Goal: Task Accomplishment & Management: Manage account settings

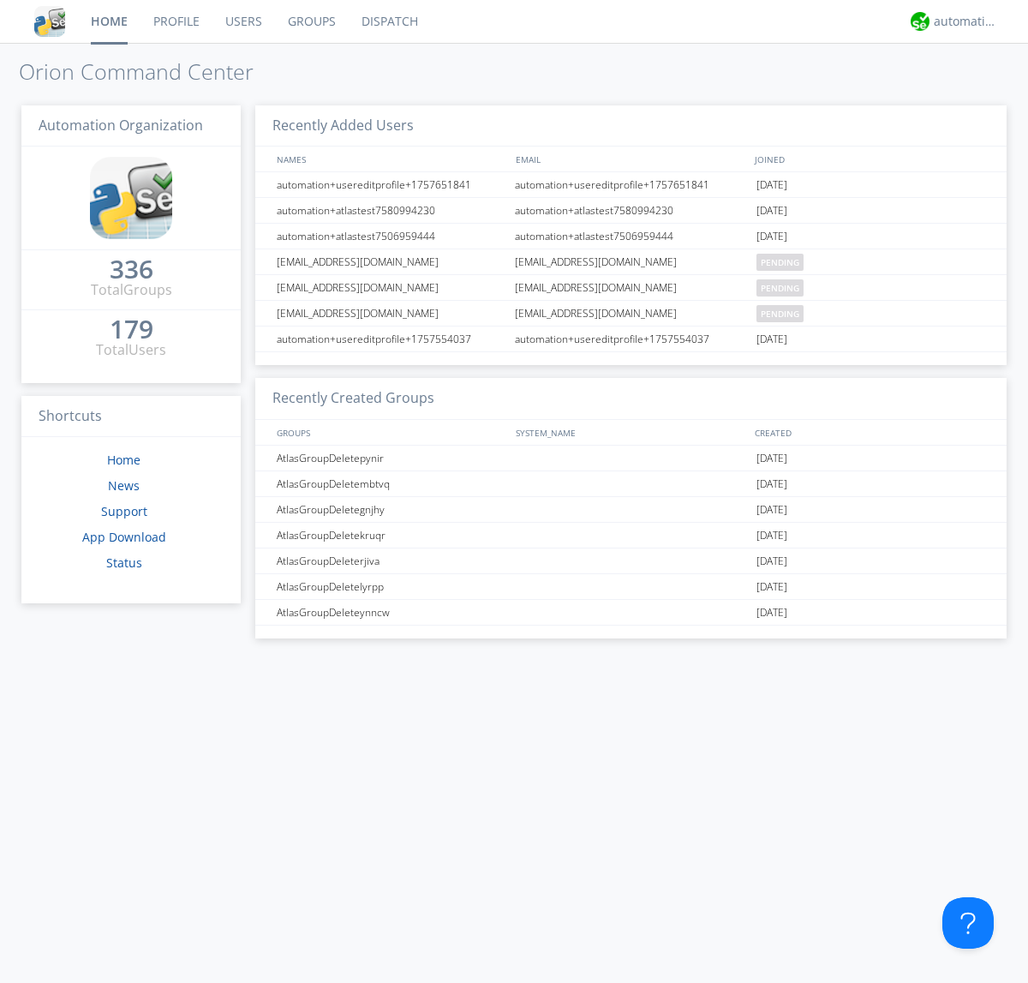
click at [310, 21] on link "Groups" at bounding box center [312, 21] width 74 height 43
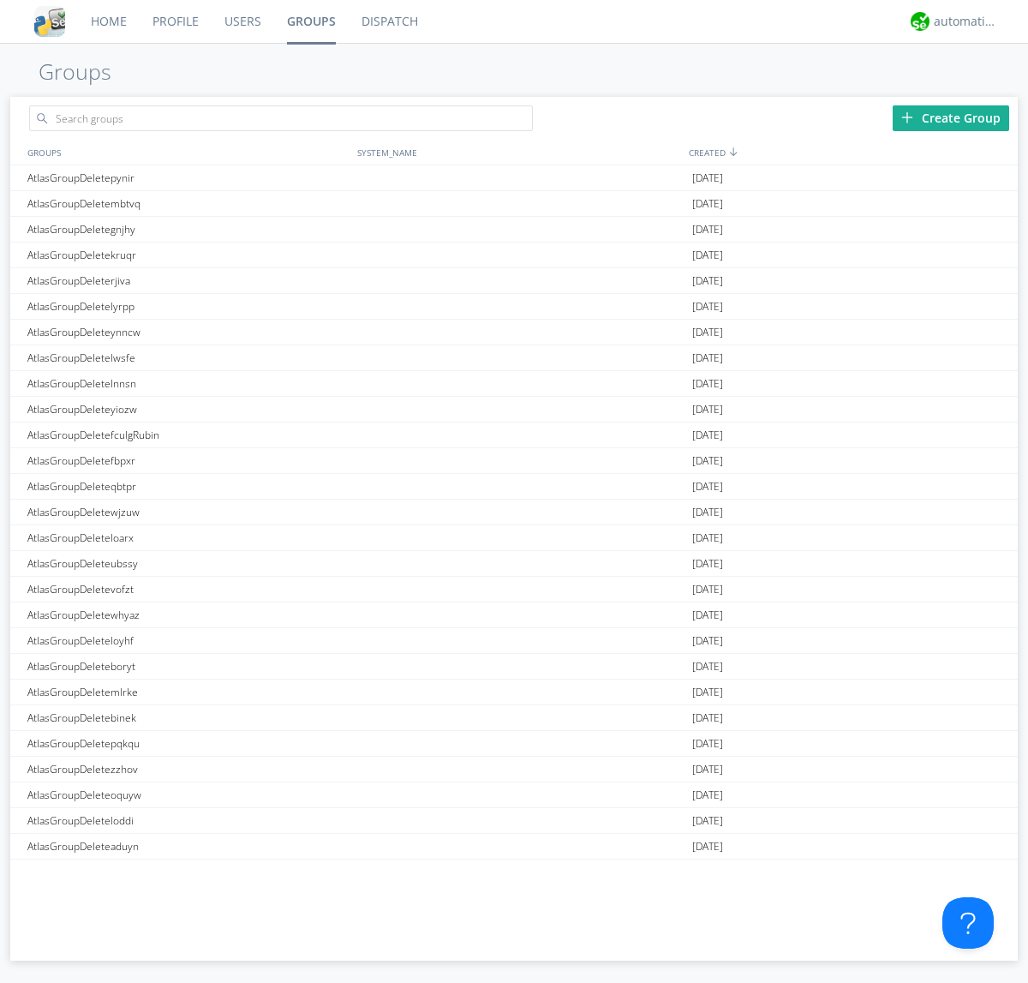
click at [310, 21] on link "Groups" at bounding box center [311, 21] width 75 height 43
click at [951, 117] on div "Create Group" at bounding box center [951, 118] width 117 height 26
click at [310, 21] on link "Groups" at bounding box center [311, 21] width 75 height 43
type input "AtlasGroupDeletejscid"
click at [242, 21] on link "Users" at bounding box center [243, 21] width 63 height 43
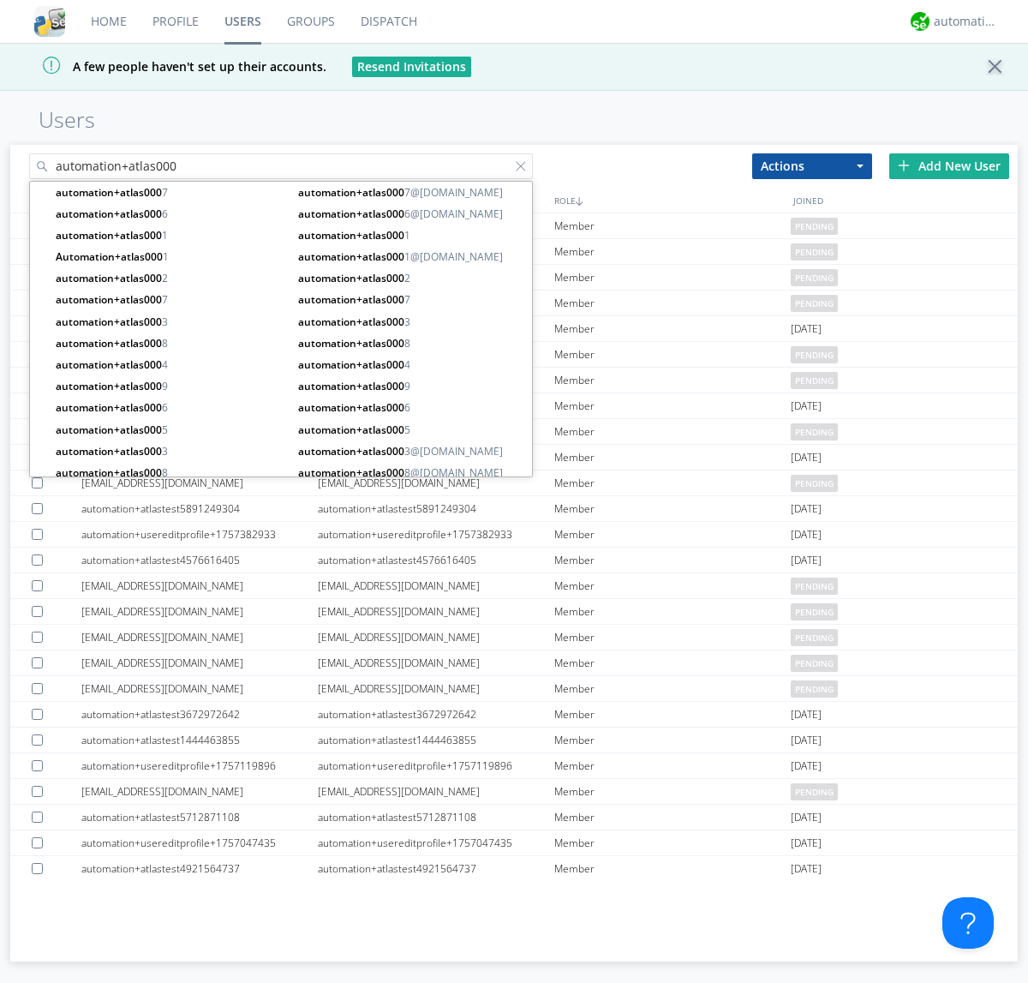
type input "automation+atlas000"
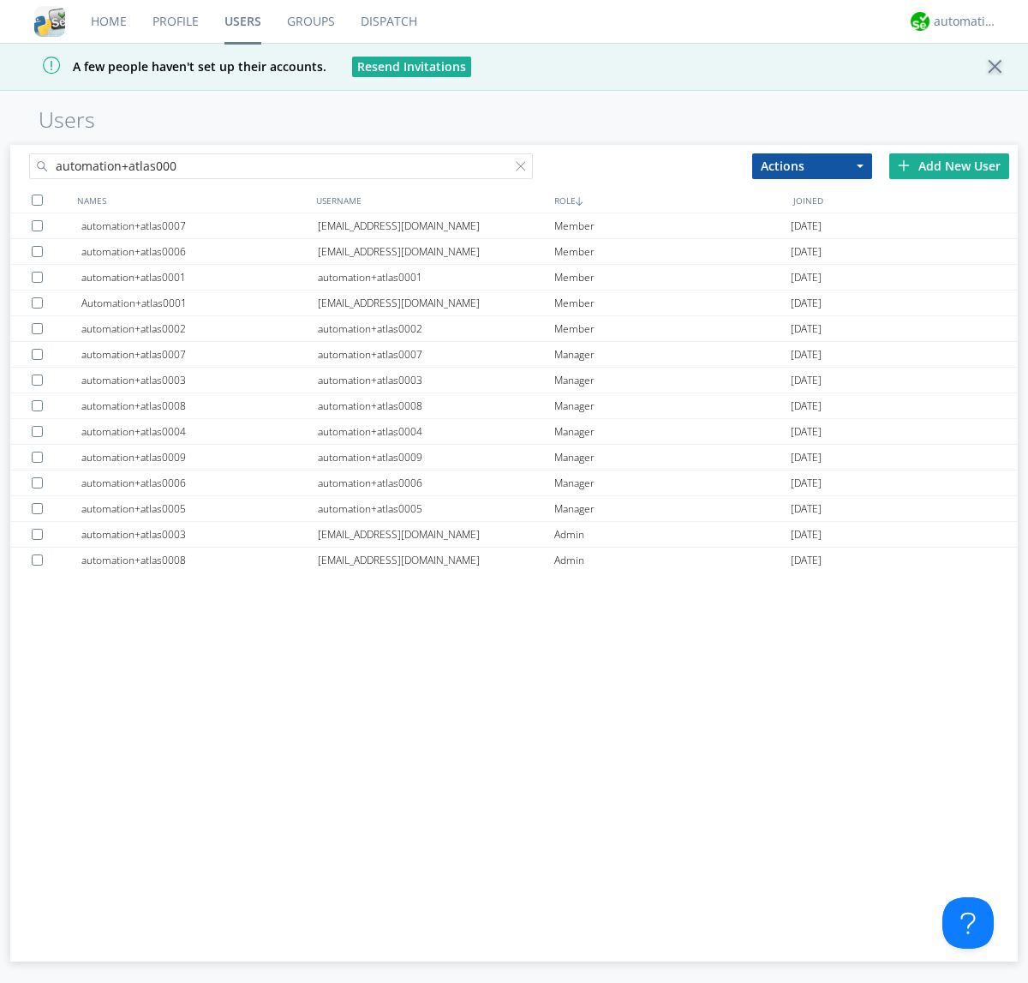
click at [37, 200] on div at bounding box center [37, 200] width 11 height 11
click at [812, 165] on button "Actions" at bounding box center [812, 166] width 120 height 26
click at [0, 0] on link "Add to Group" at bounding box center [0, 0] width 0 height 0
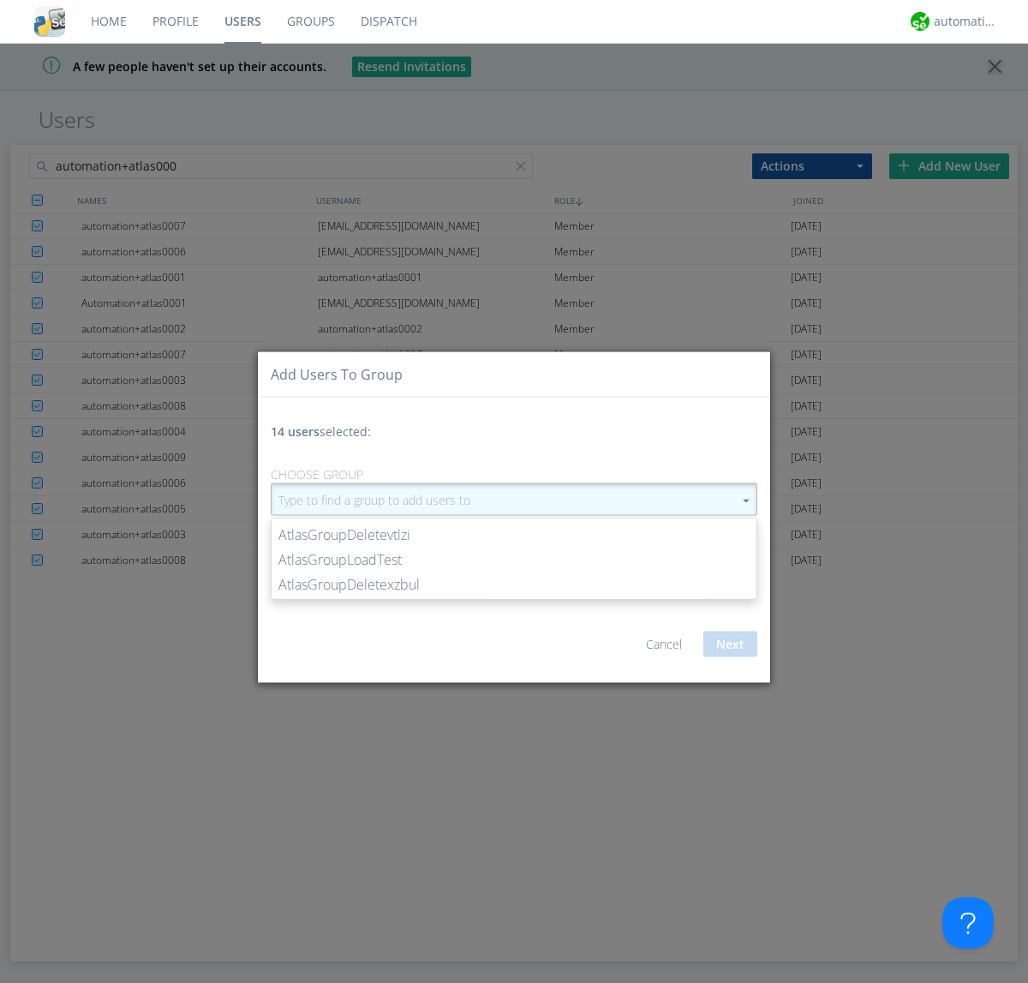
type input "AtlasGroupDeletejscid"
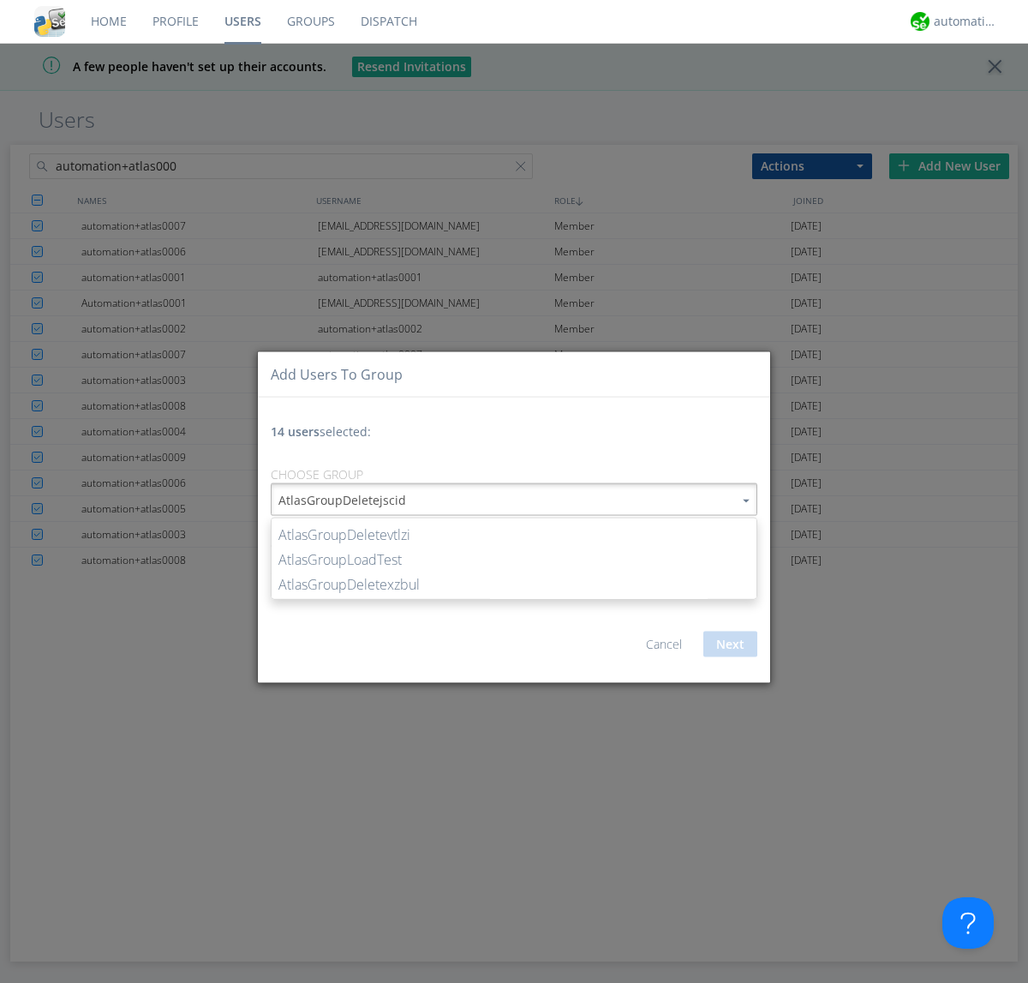
click at [730, 643] on button "Next" at bounding box center [730, 644] width 54 height 26
click at [242, 21] on link "Users" at bounding box center [243, 21] width 63 height 43
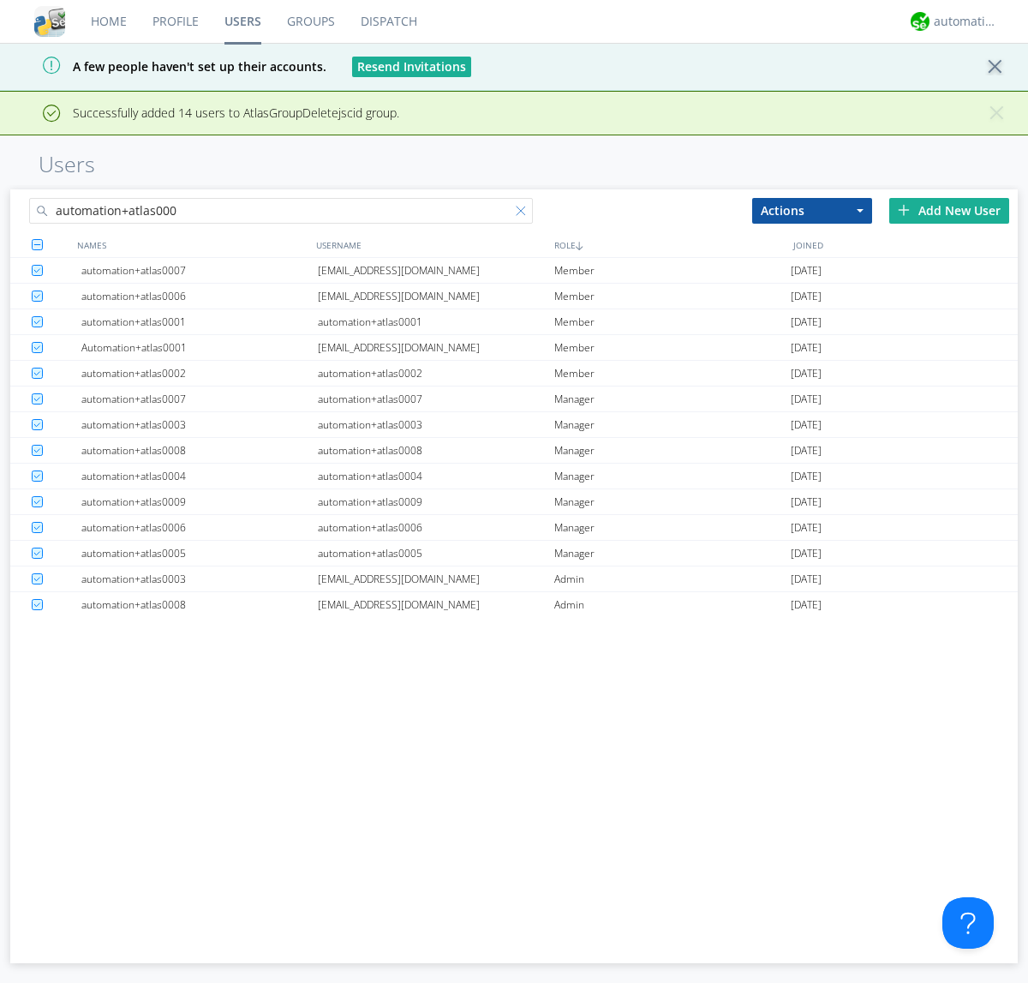
click at [524, 213] on div at bounding box center [524, 214] width 17 height 17
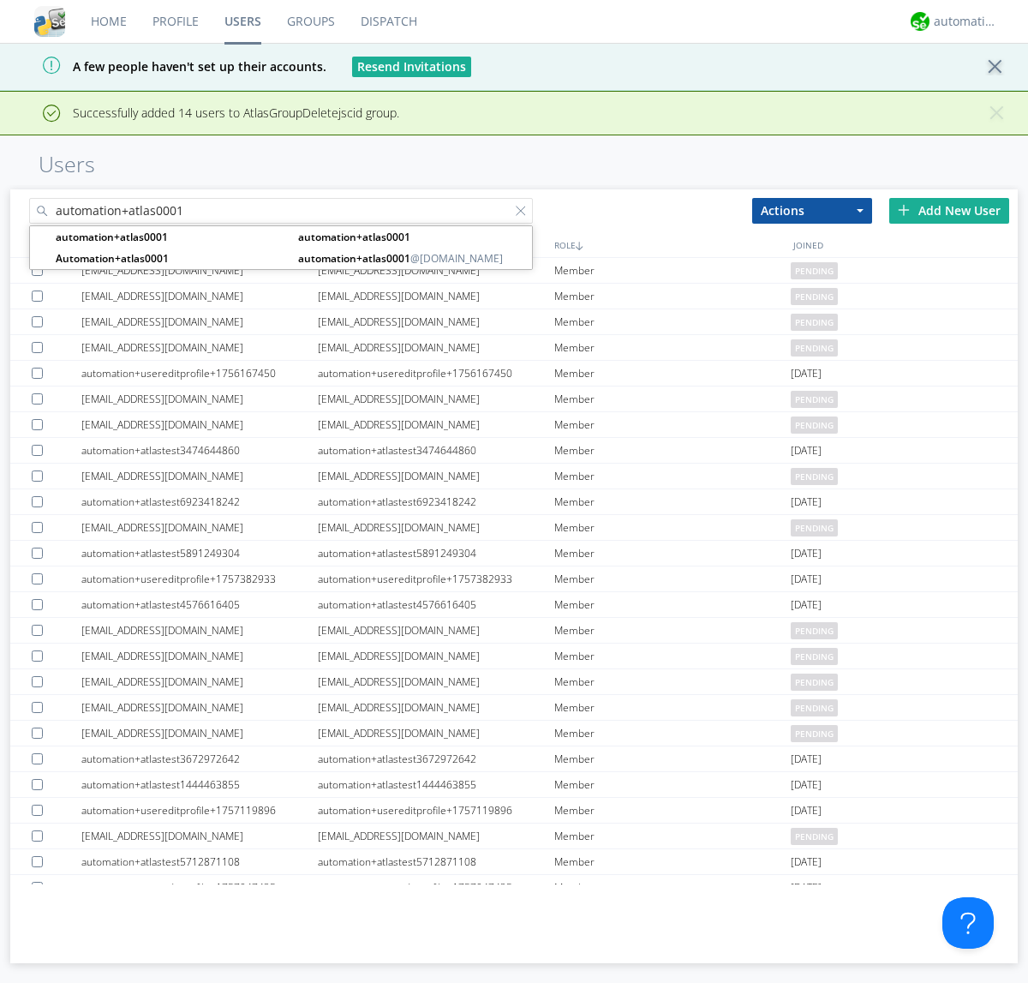
type input "automation+atlas0001"
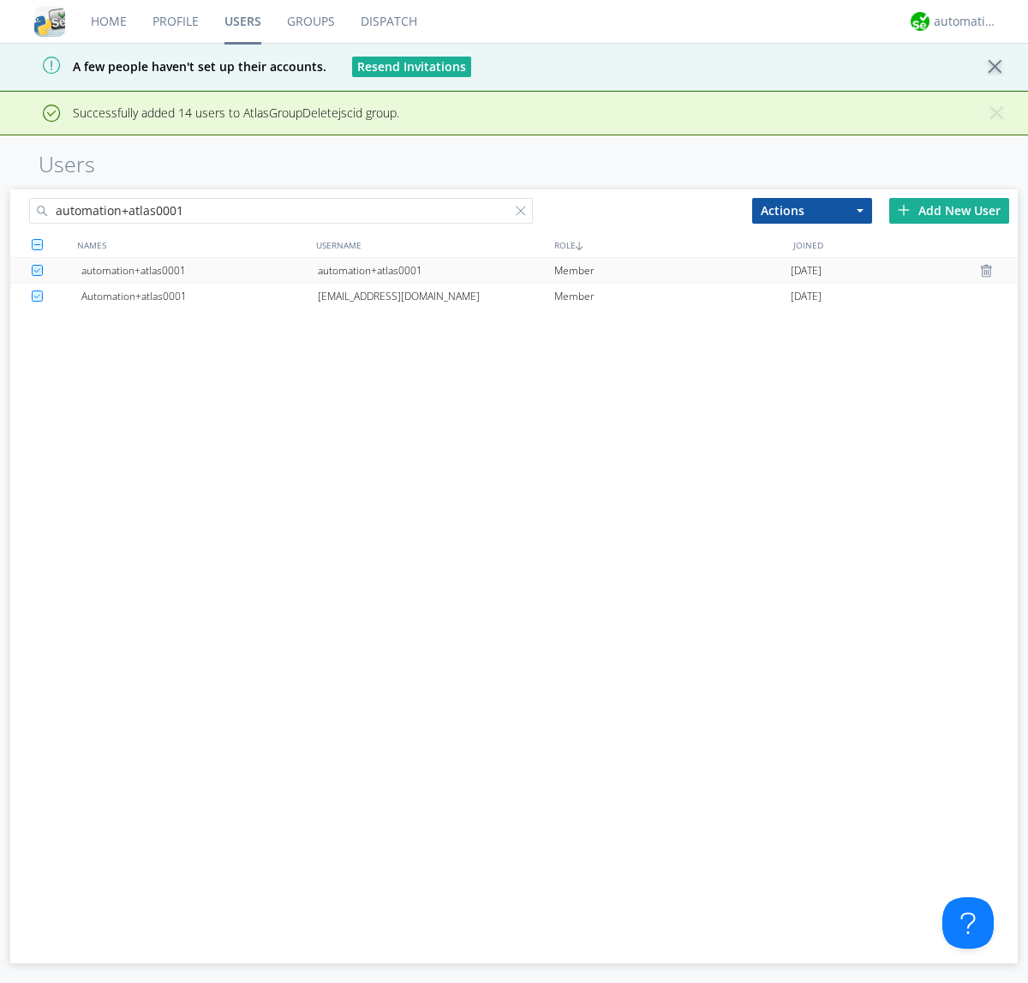
click at [435, 270] on div "automation+atlas0001" at bounding box center [436, 270] width 236 height 25
click at [309, 21] on link "Groups" at bounding box center [311, 21] width 74 height 43
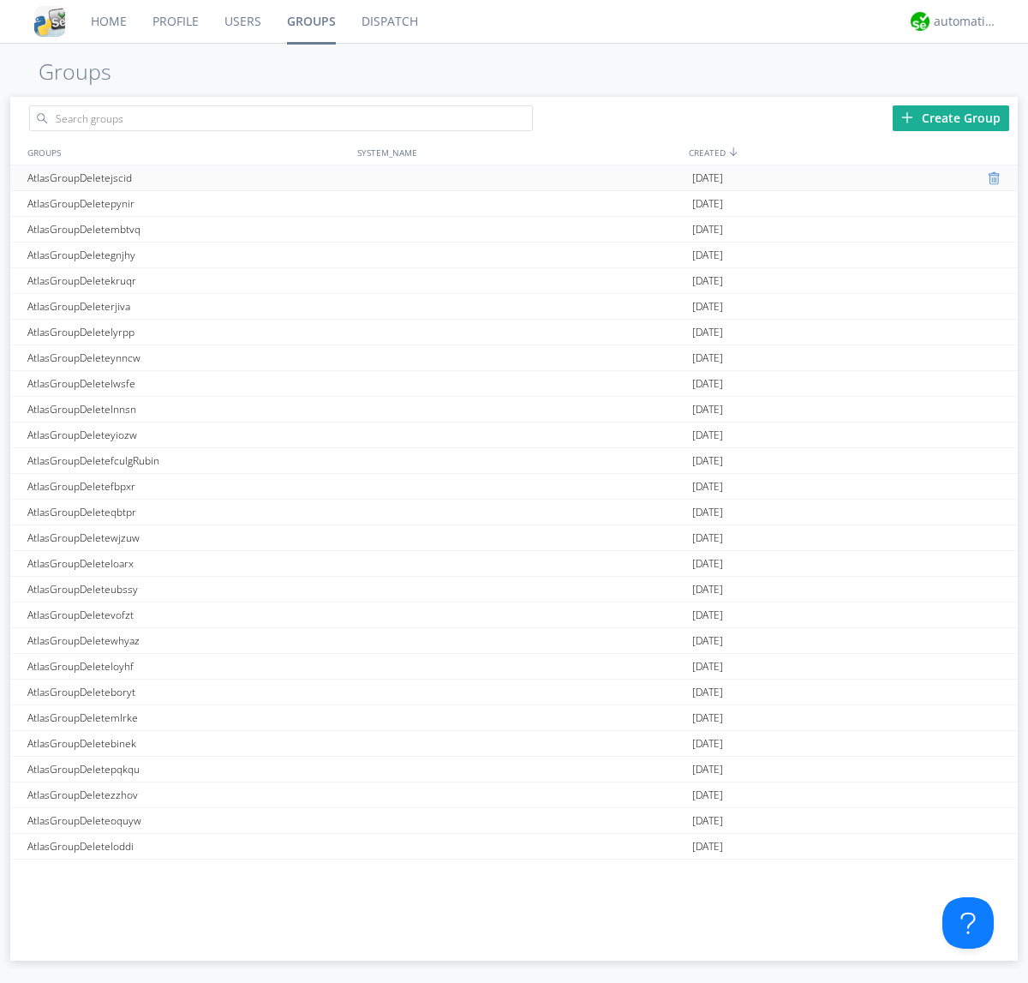
click at [989, 178] on div at bounding box center [996, 178] width 17 height 14
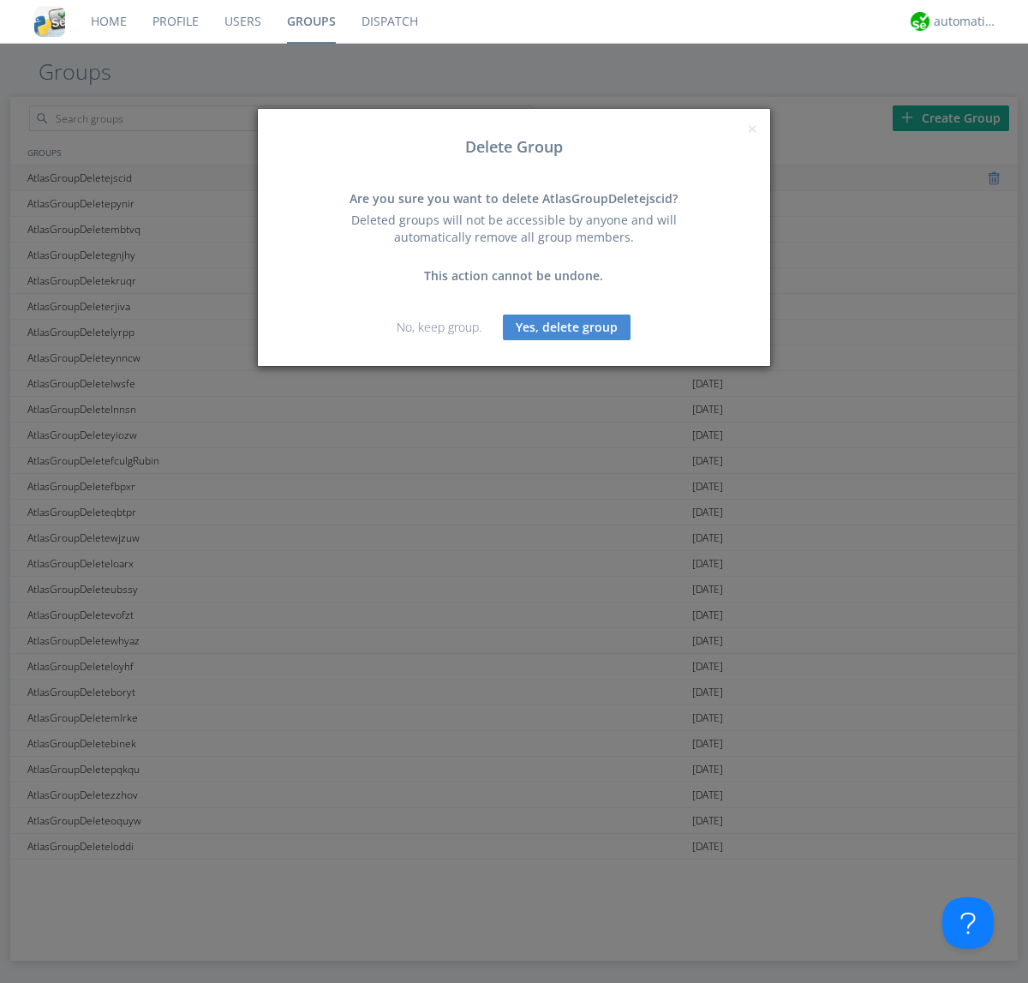
click at [567, 326] on button "Yes, delete group" at bounding box center [567, 327] width 128 height 26
